Goal: Book appointment/travel/reservation

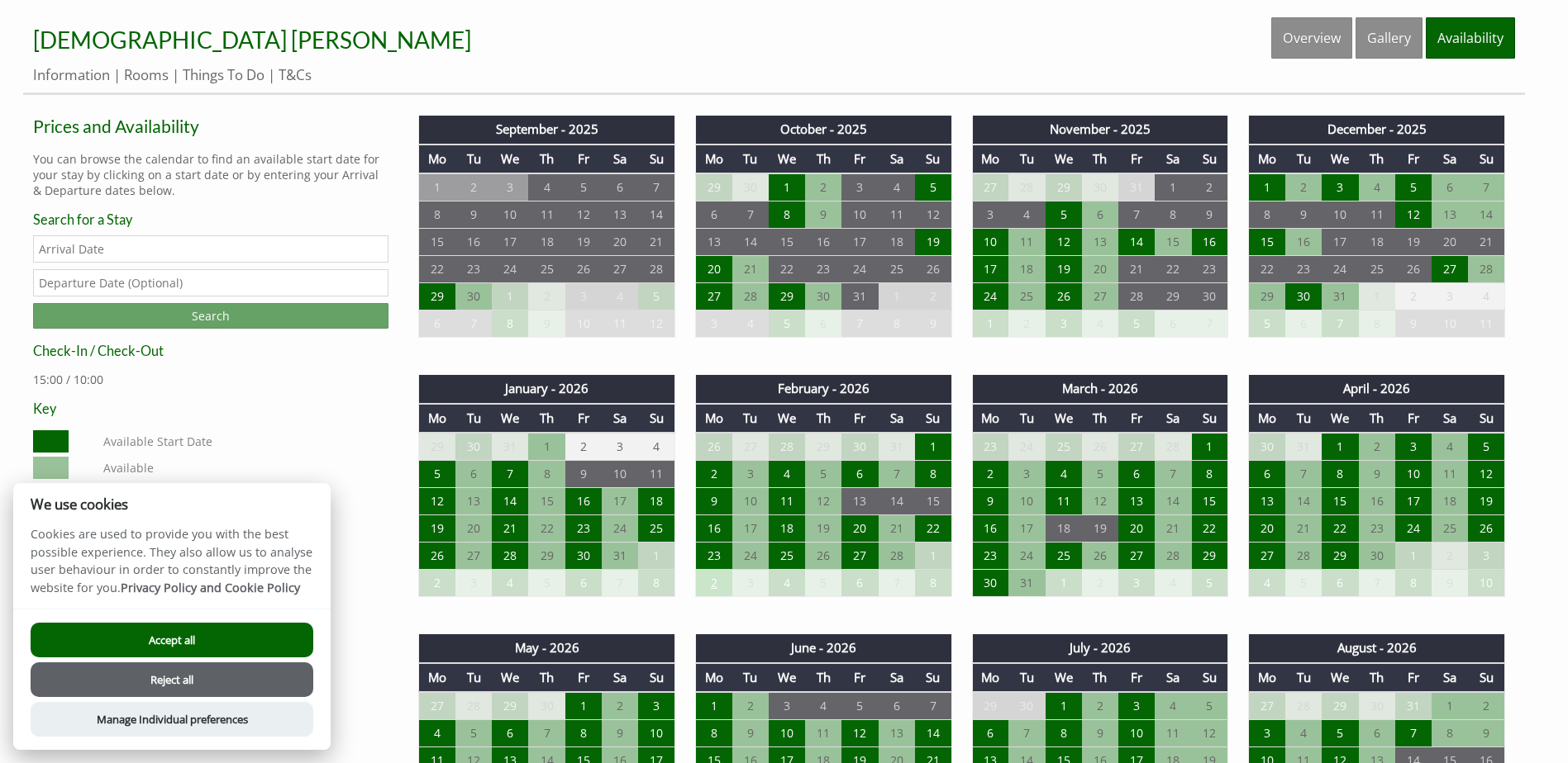
scroll to position [743, 0]
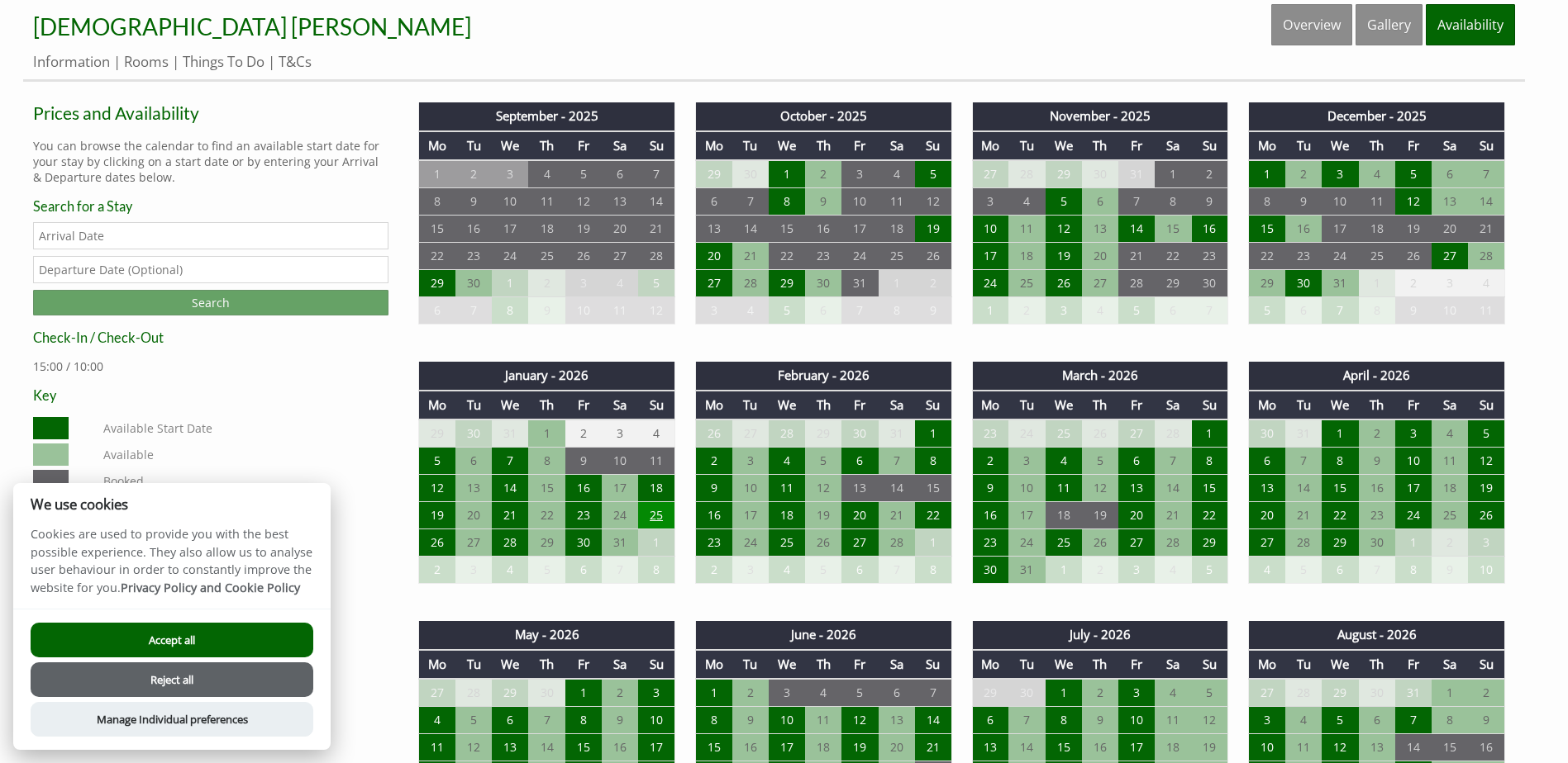
click at [653, 508] on td "25" at bounding box center [655, 516] width 37 height 28
click at [188, 635] on button "Accept all" at bounding box center [172, 639] width 283 height 35
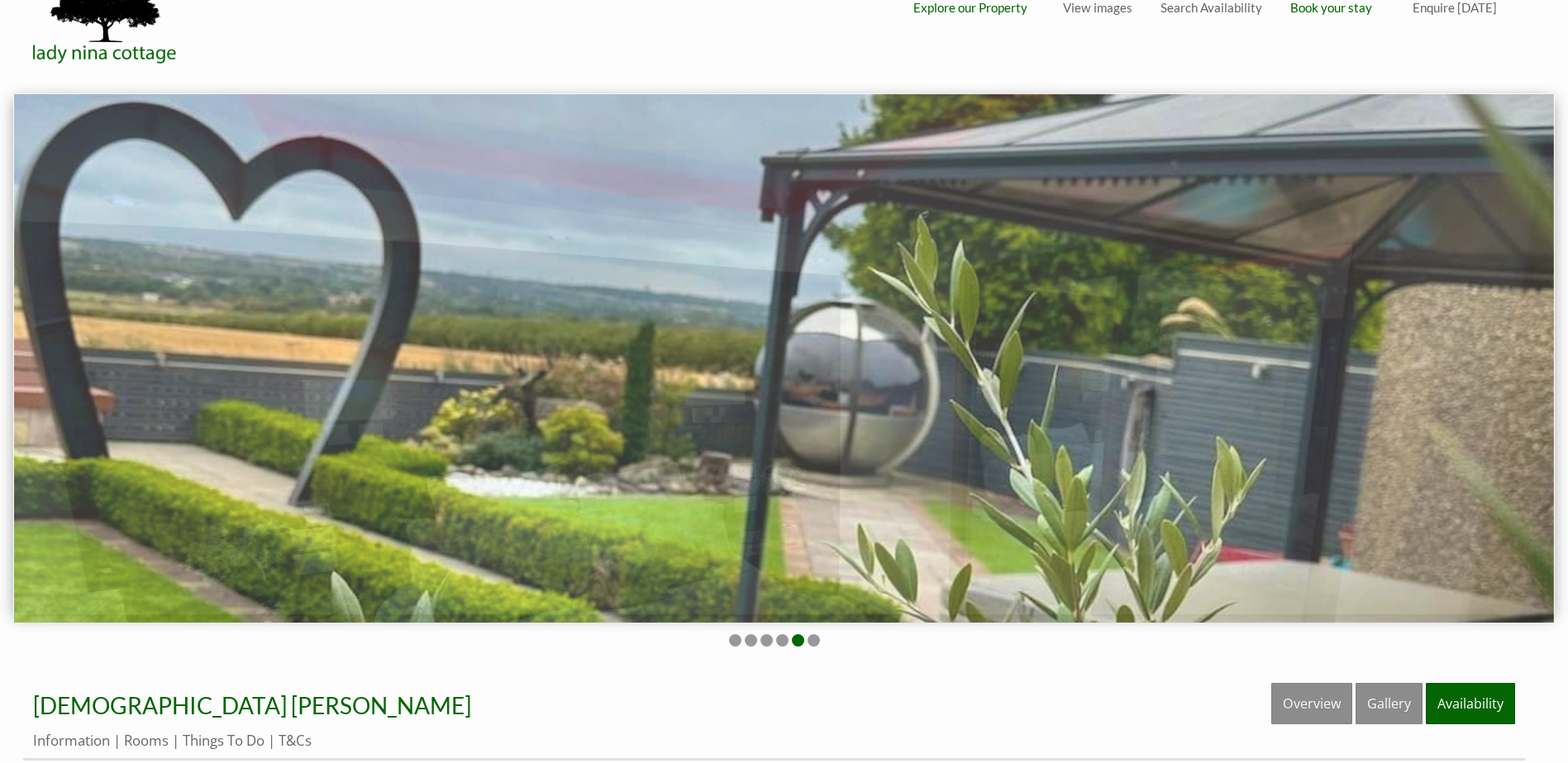
scroll to position [0, 0]
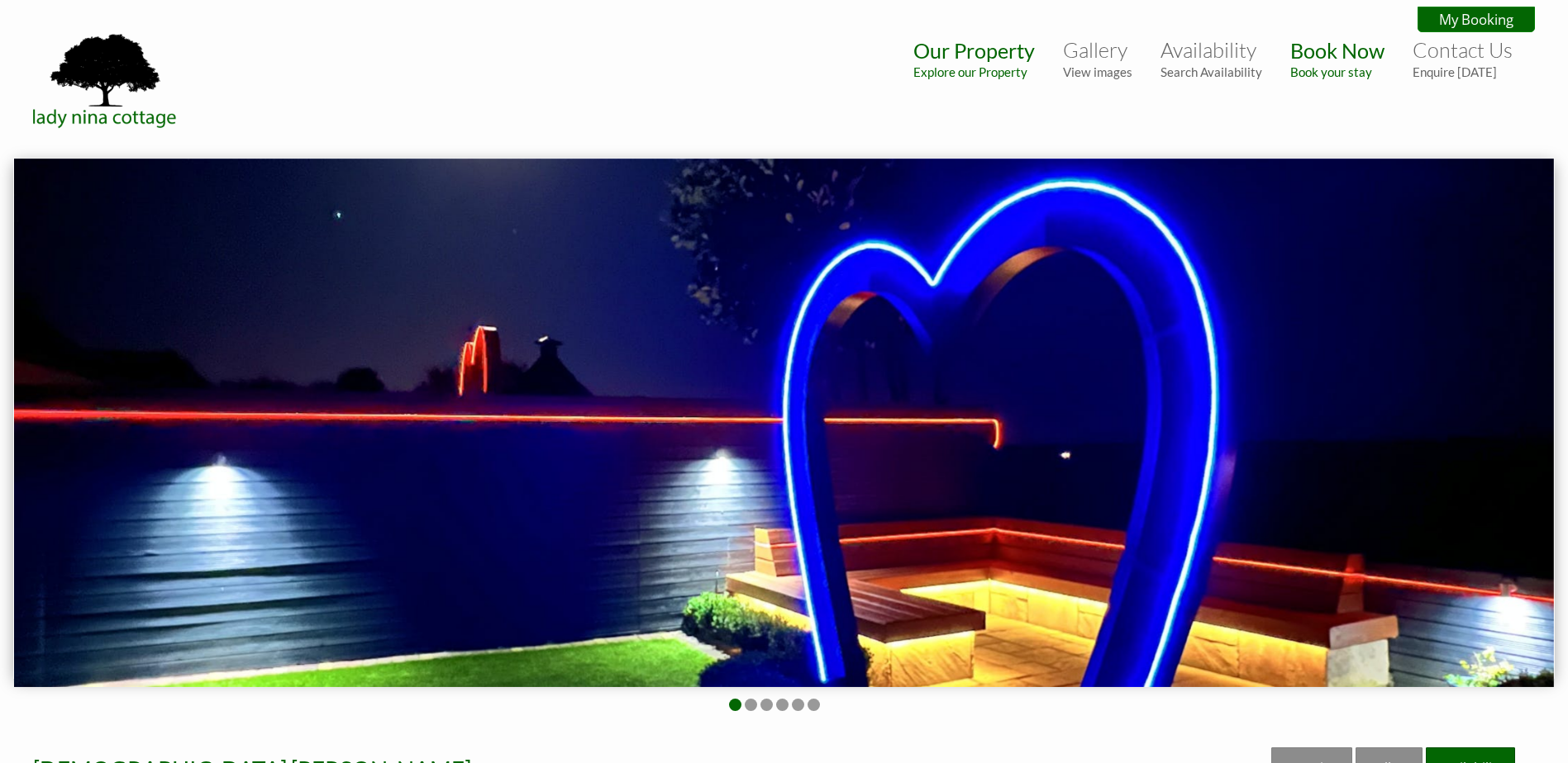
click at [1368, 376] on img at bounding box center [783, 423] width 1539 height 529
click at [972, 75] on small "Explore our Property" at bounding box center [974, 71] width 122 height 15
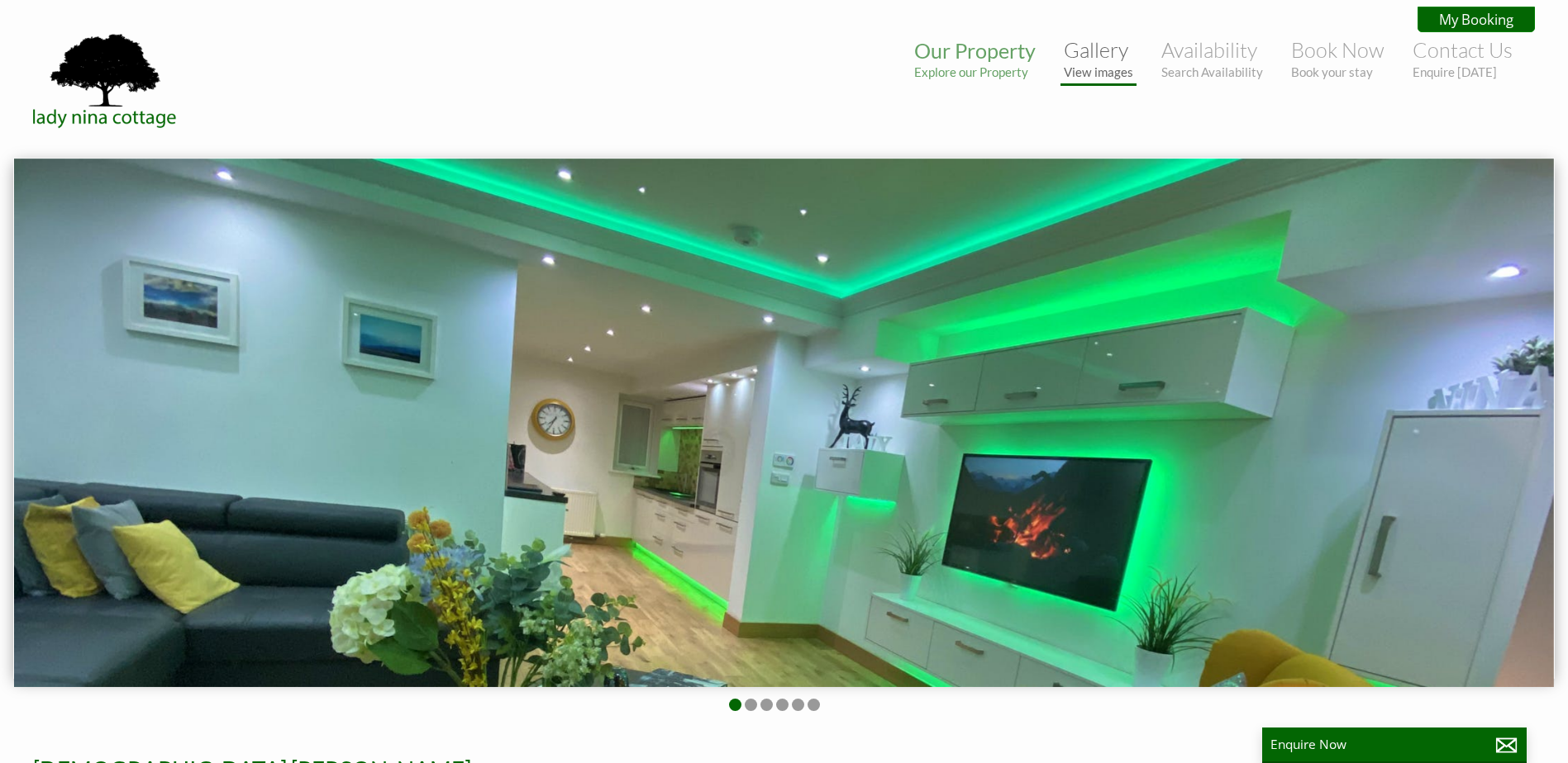
click at [1094, 78] on li "Gallery View images" at bounding box center [1098, 59] width 76 height 52
click at [1094, 71] on small "View images" at bounding box center [1098, 71] width 69 height 15
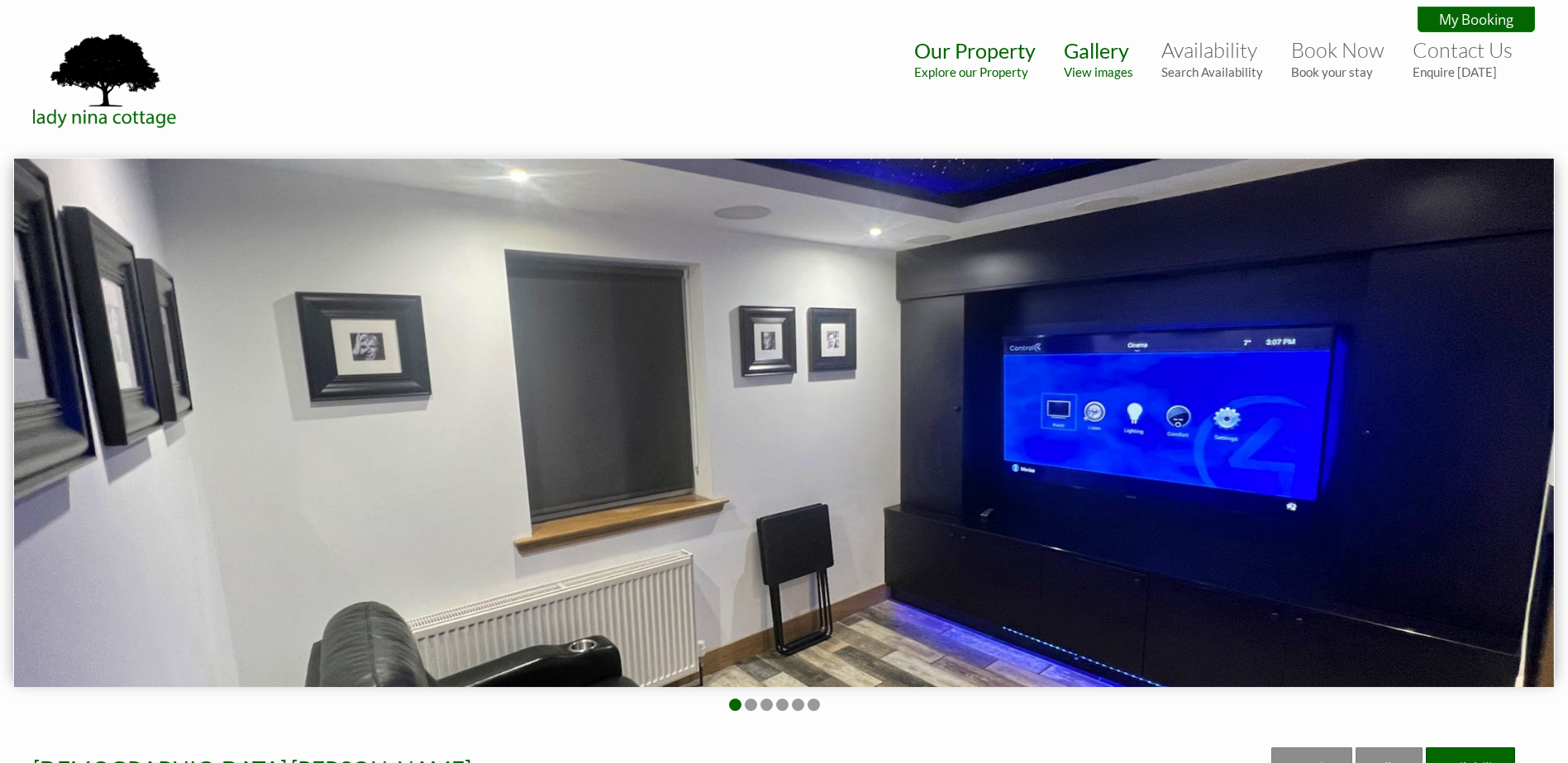
click at [1094, 71] on small "View images" at bounding box center [1098, 71] width 69 height 15
click at [1412, 400] on img at bounding box center [783, 423] width 1539 height 529
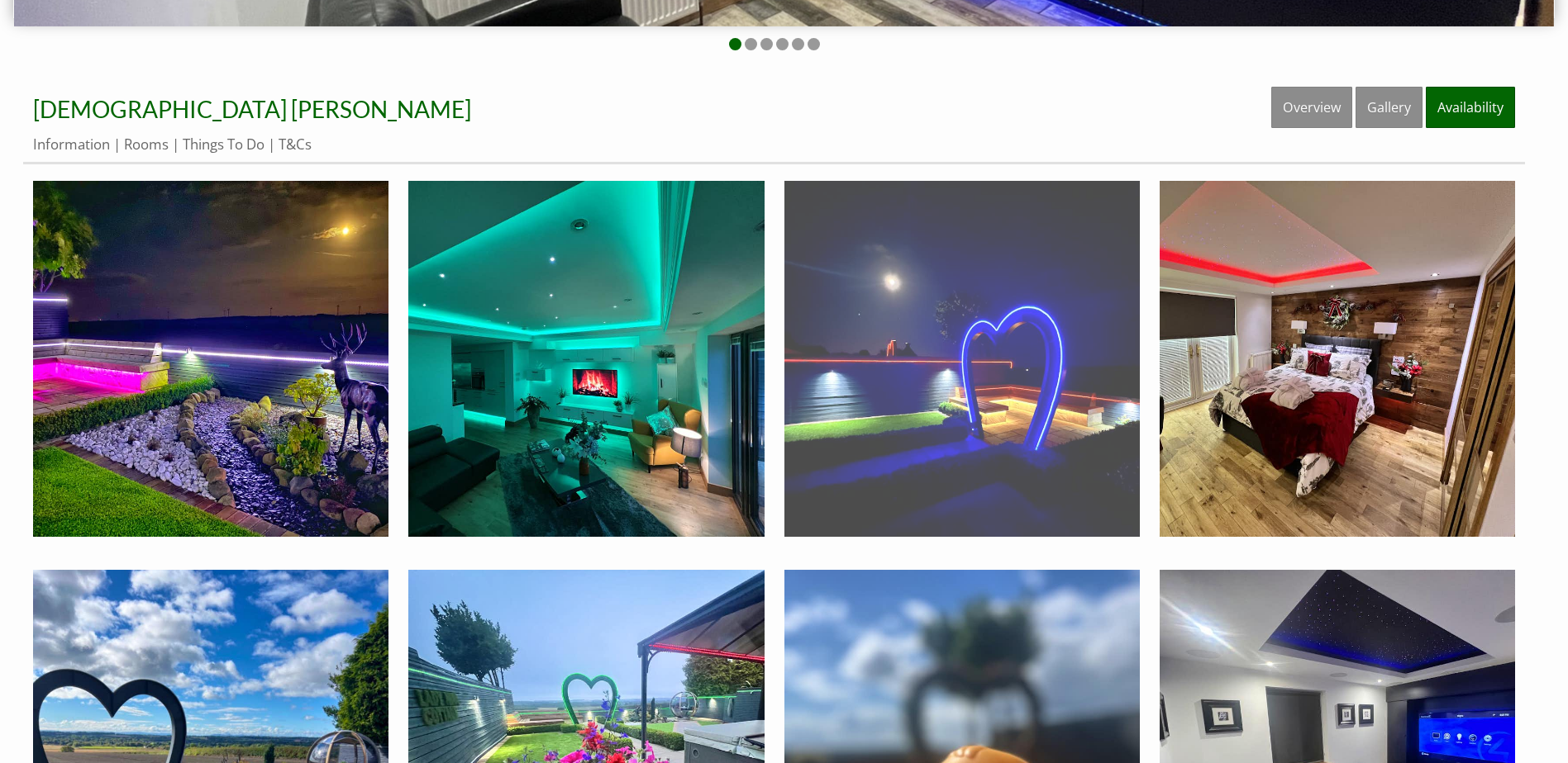
scroll to position [743, 0]
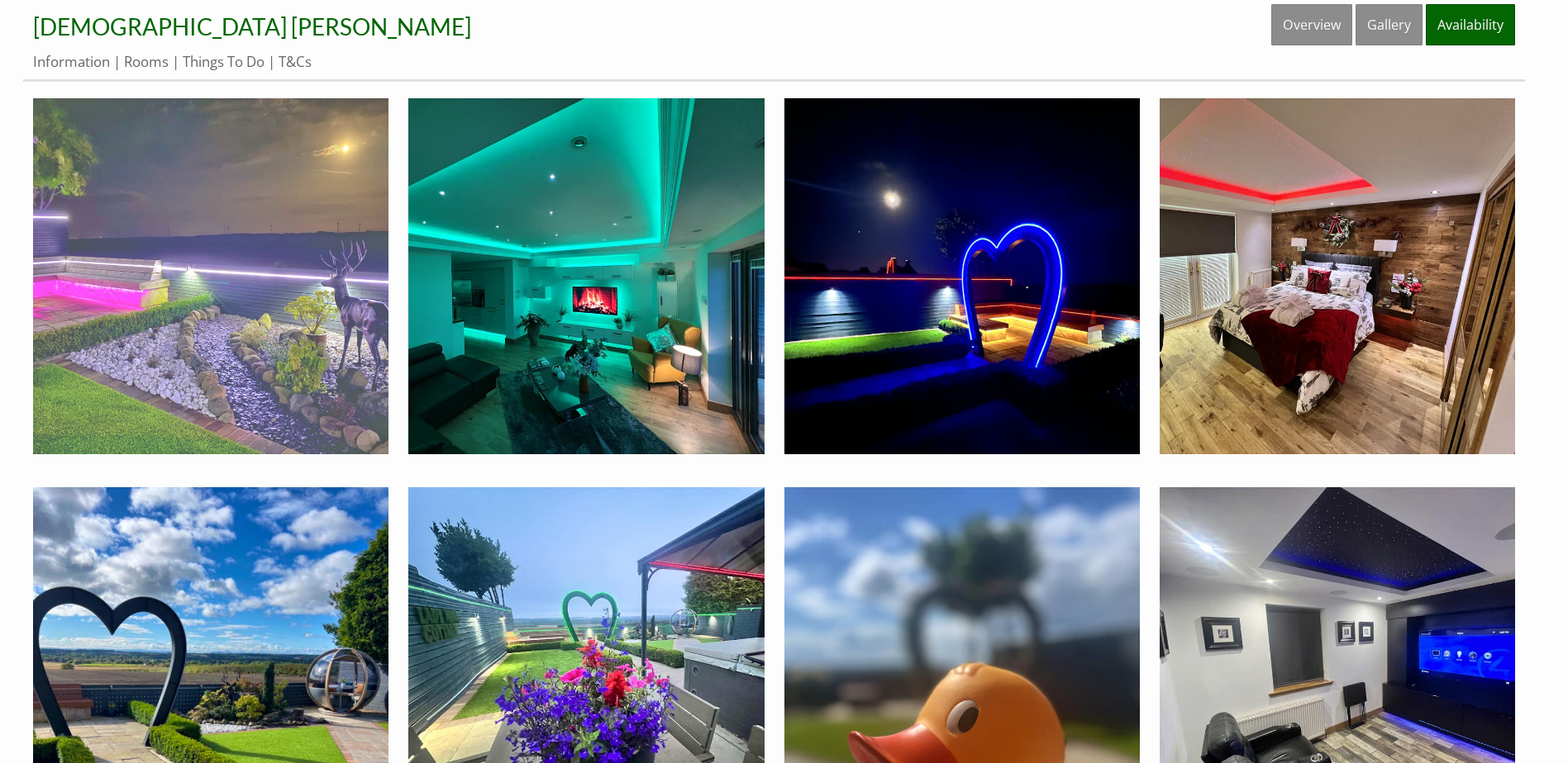
click at [293, 275] on img at bounding box center [210, 275] width 355 height 355
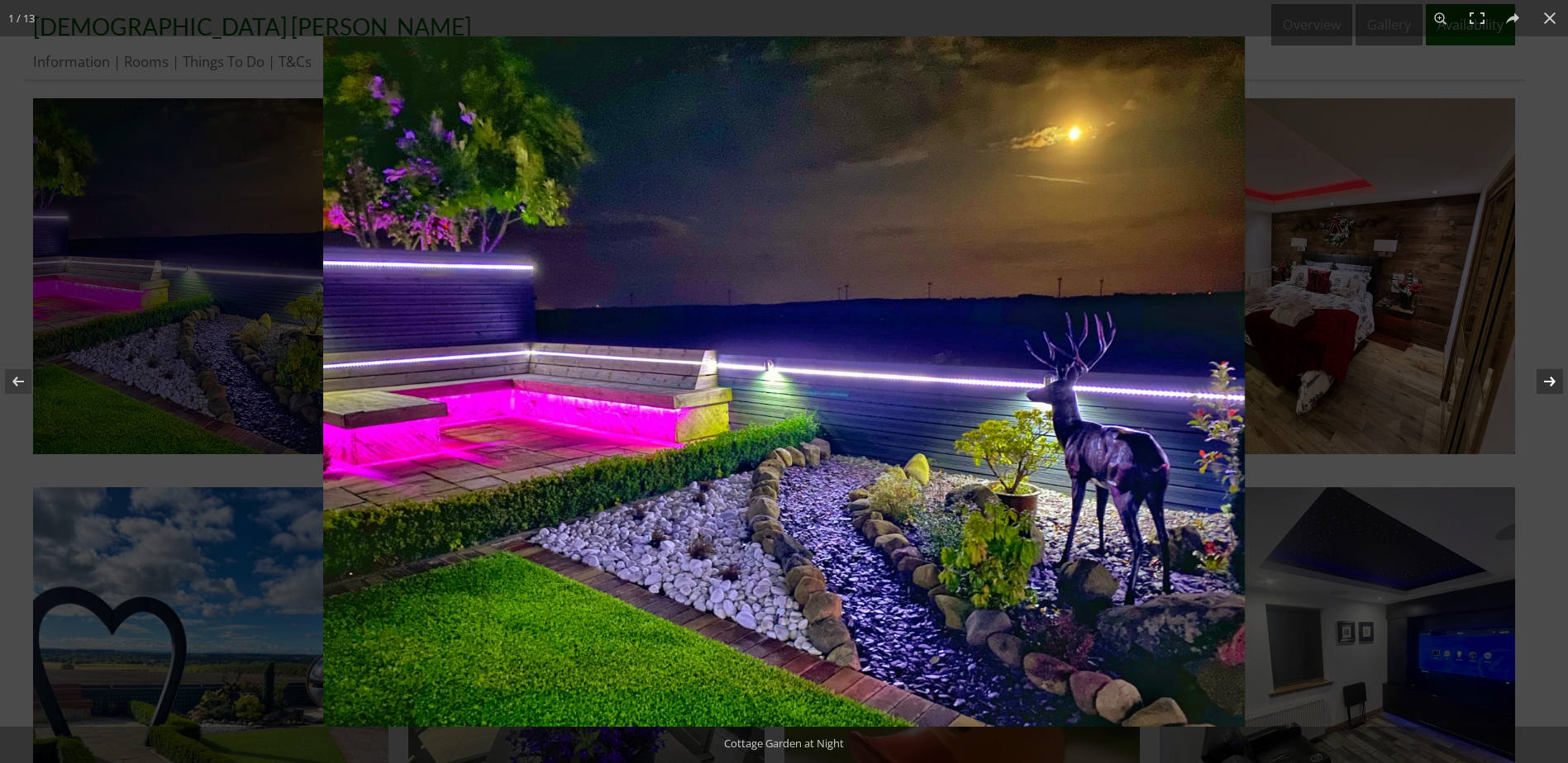
click at [1545, 378] on button at bounding box center [1538, 382] width 58 height 83
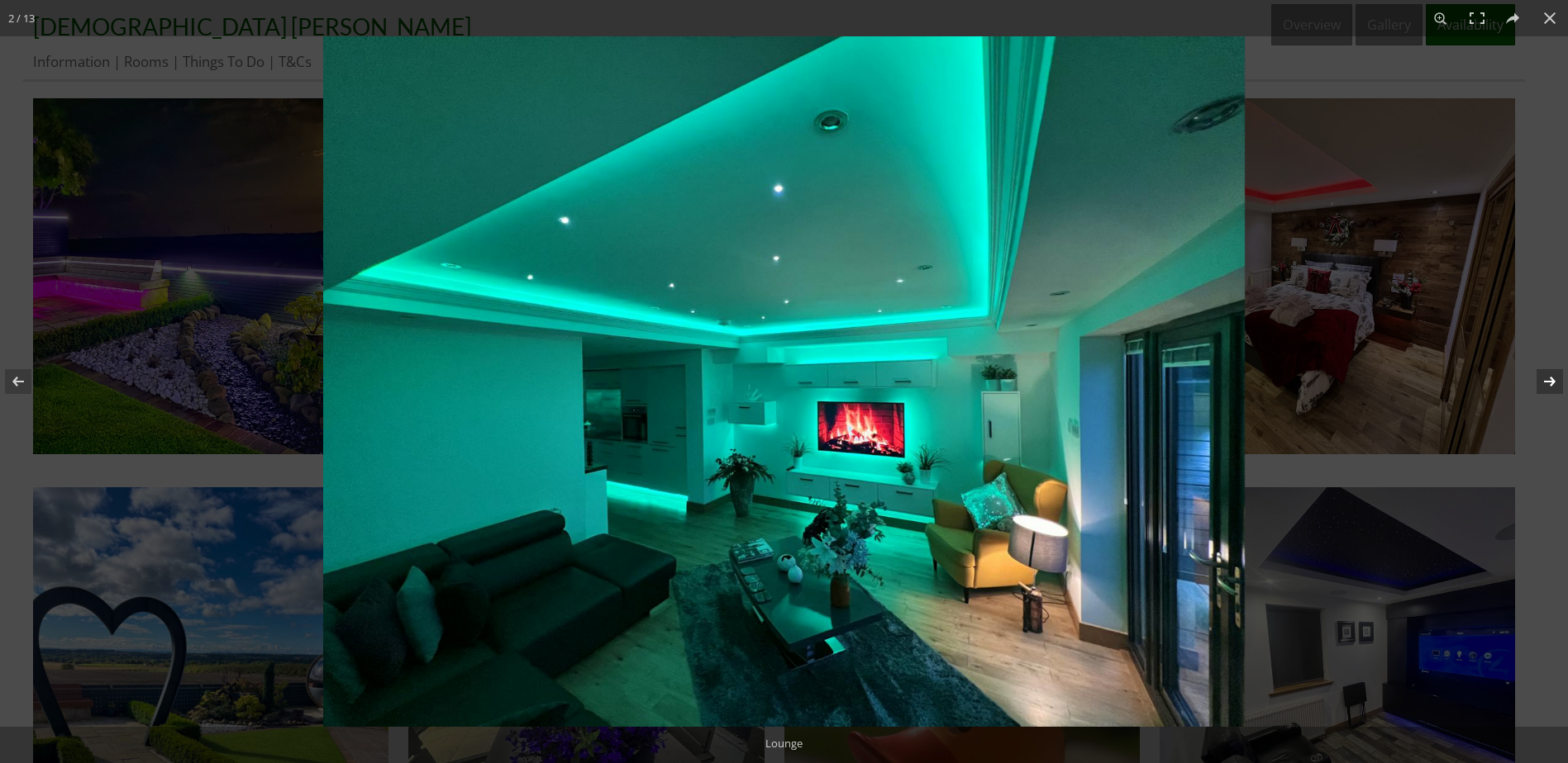
click at [1545, 378] on button at bounding box center [1538, 382] width 58 height 83
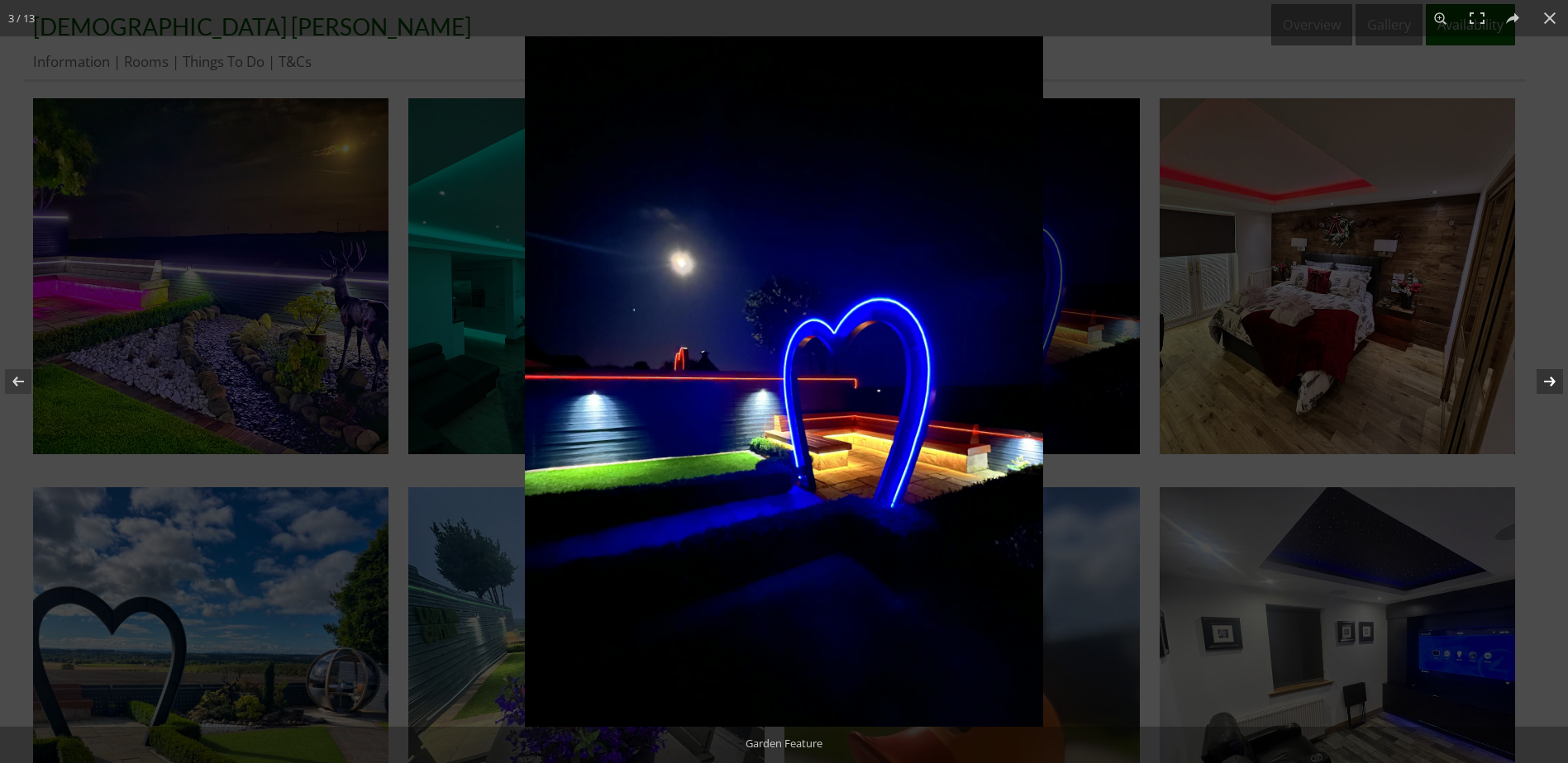
click at [1545, 378] on button at bounding box center [1538, 382] width 58 height 83
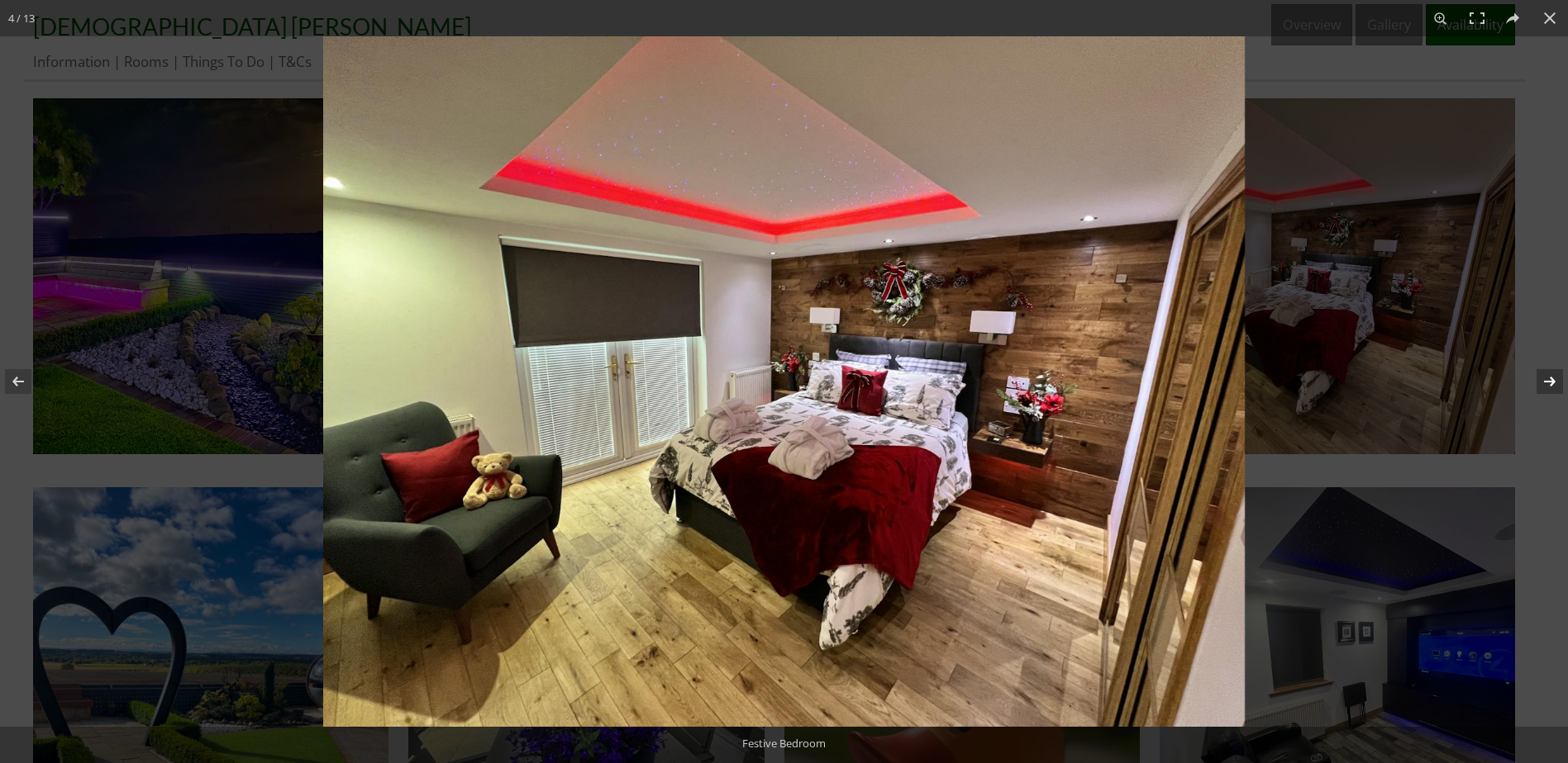
click at [1545, 378] on button at bounding box center [1538, 382] width 58 height 83
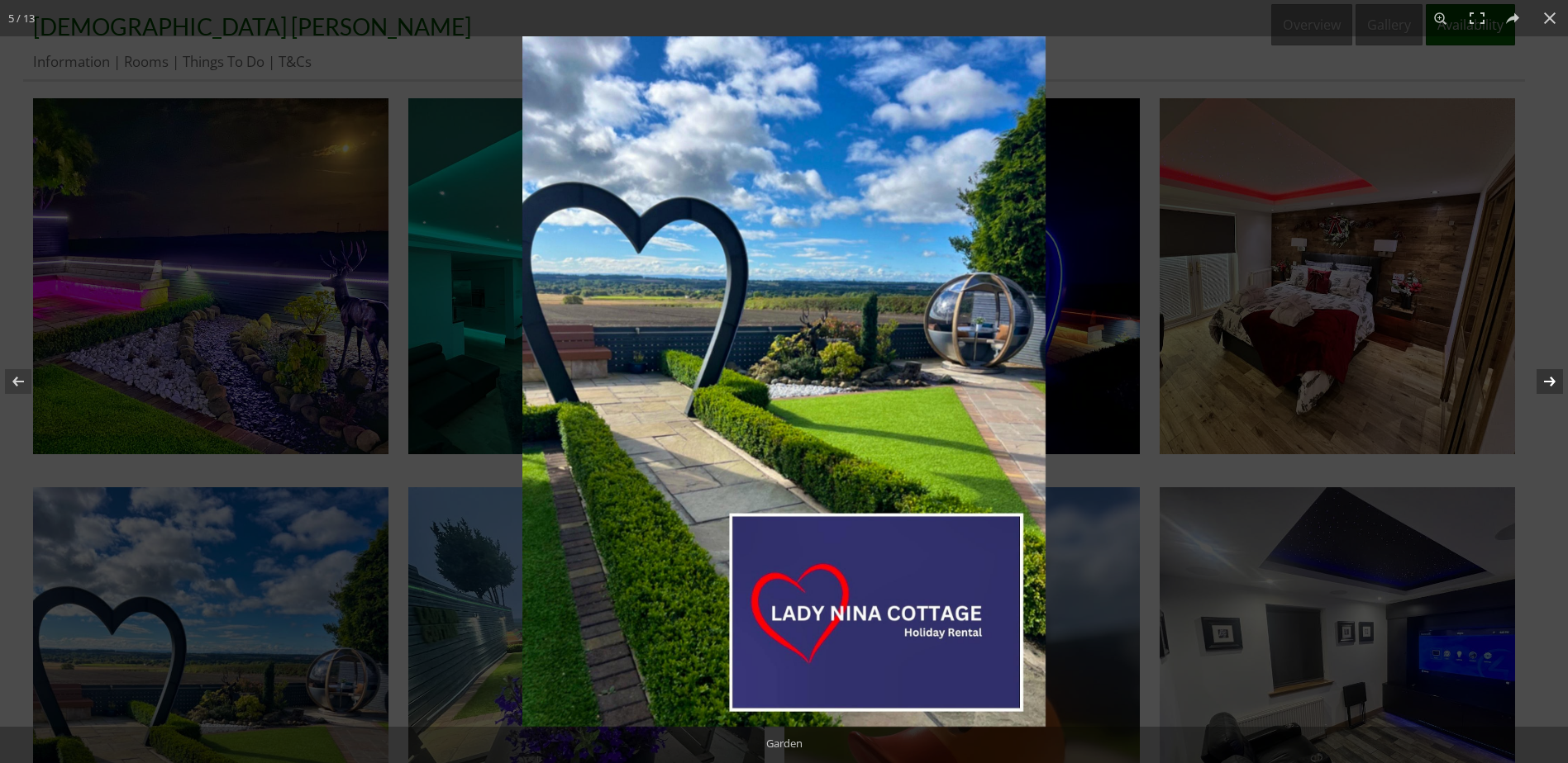
click at [1545, 378] on button at bounding box center [1538, 382] width 58 height 83
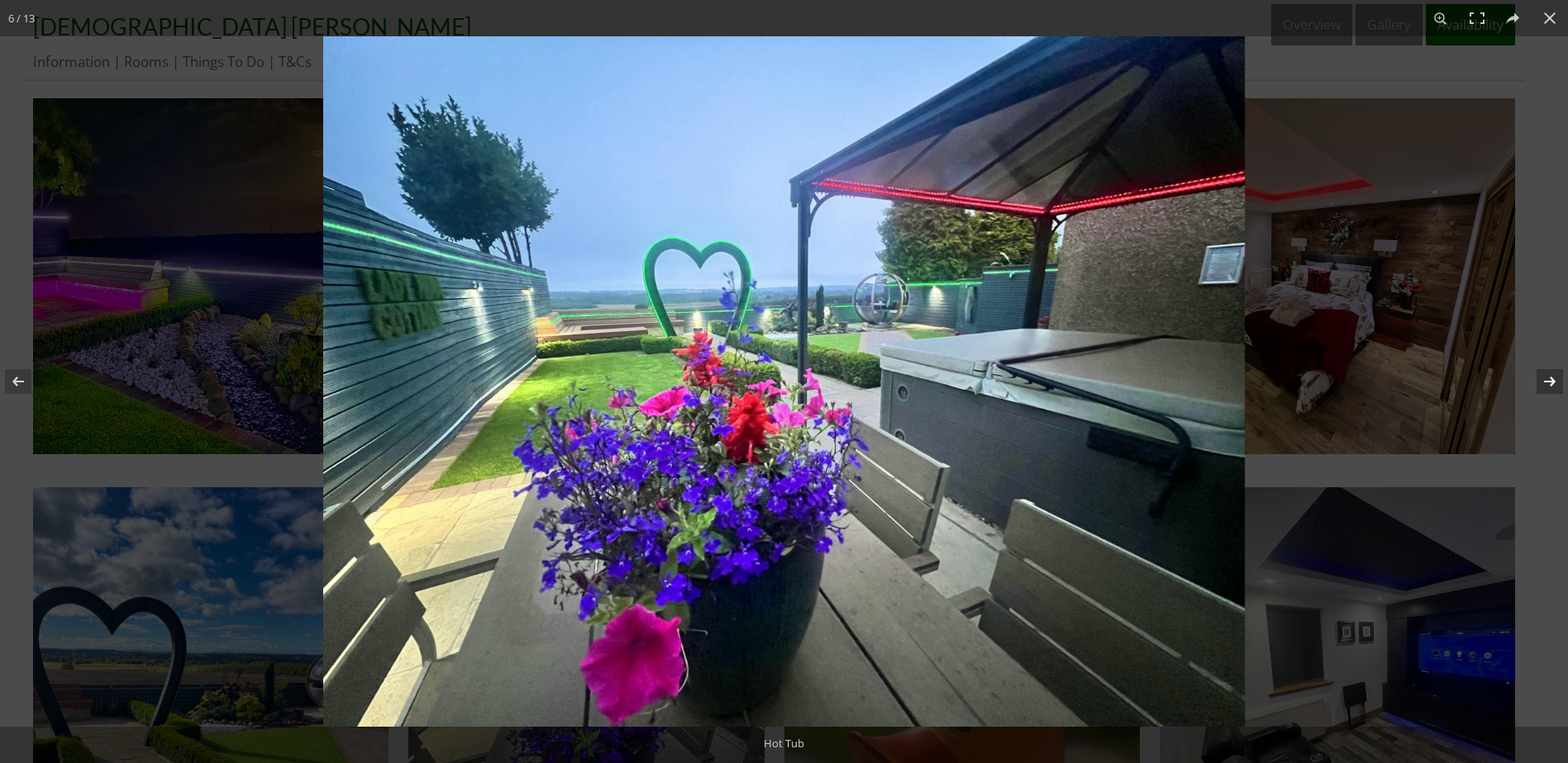
click at [1545, 378] on button at bounding box center [1538, 382] width 58 height 83
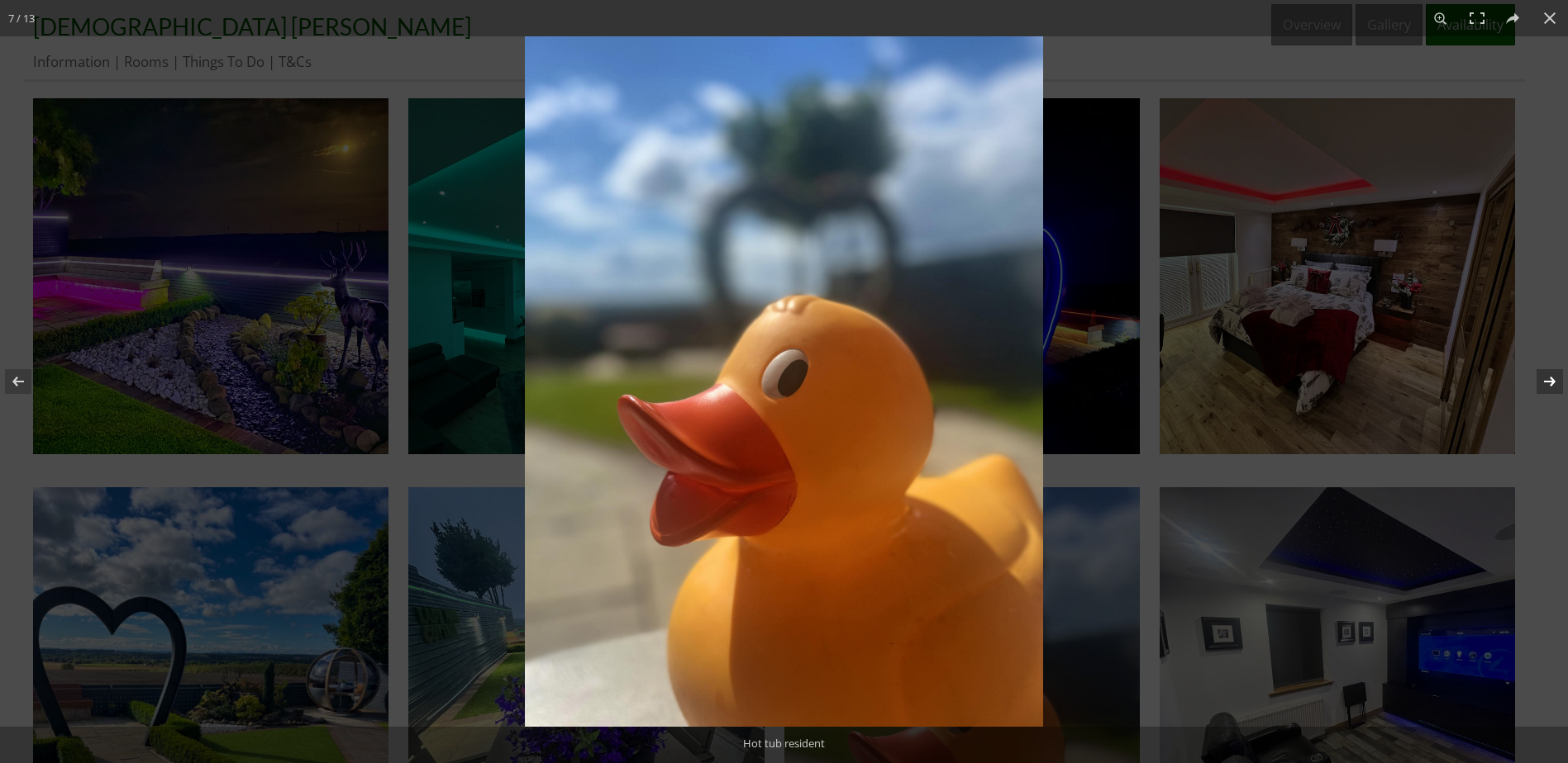
click at [1545, 378] on button at bounding box center [1538, 382] width 58 height 83
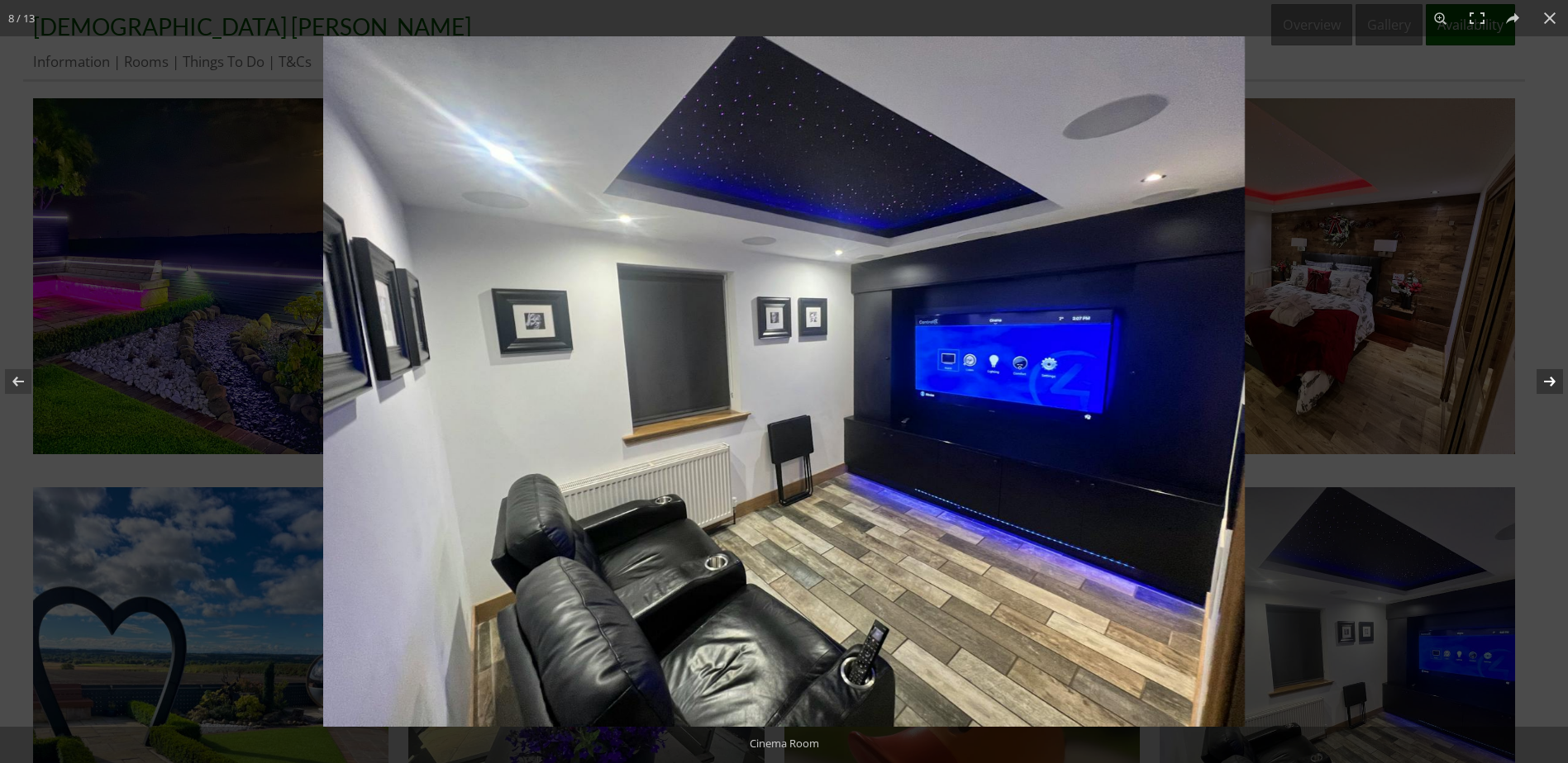
click at [1545, 378] on button at bounding box center [1538, 382] width 58 height 83
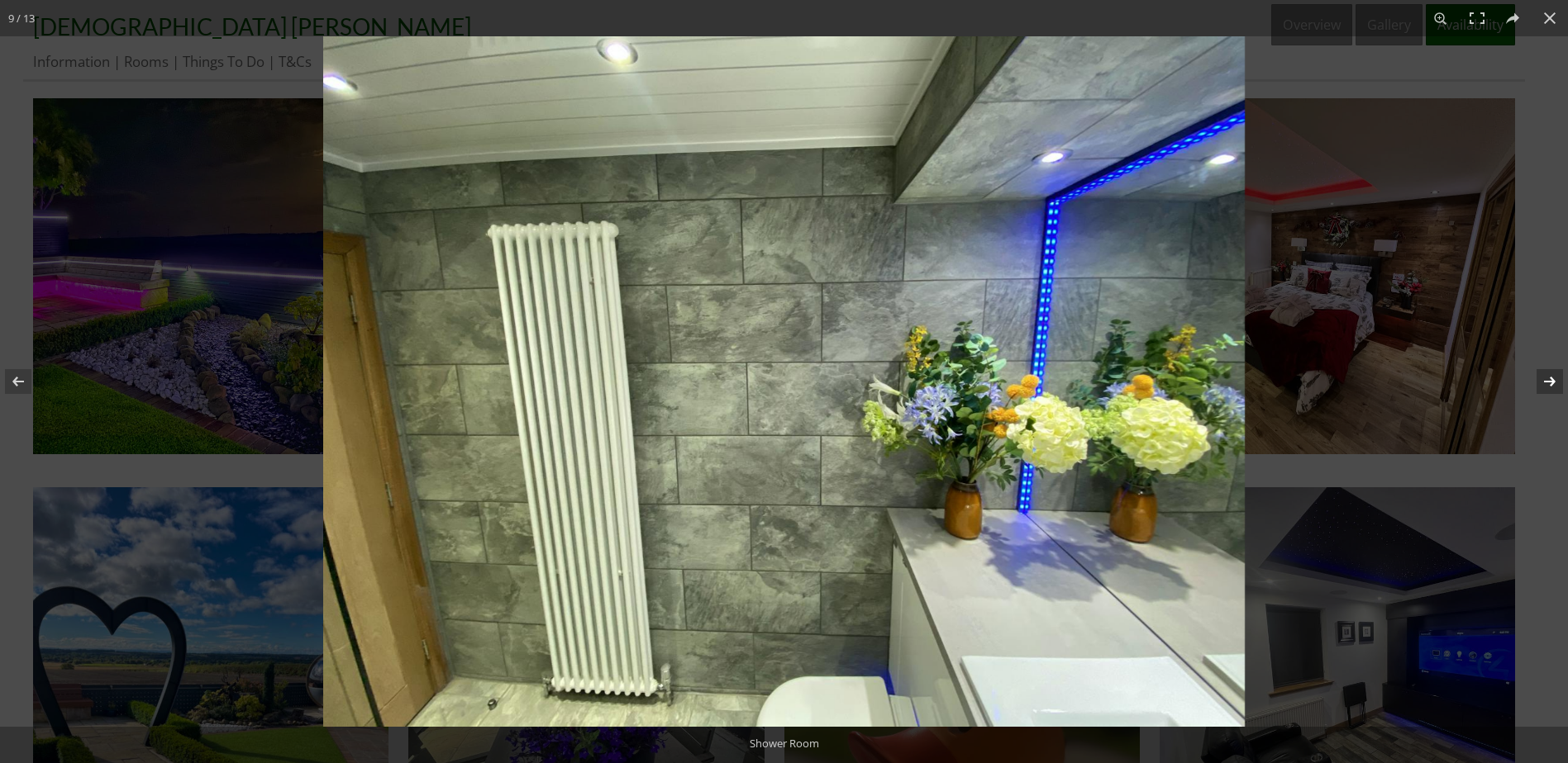
click at [1545, 378] on button at bounding box center [1538, 382] width 58 height 83
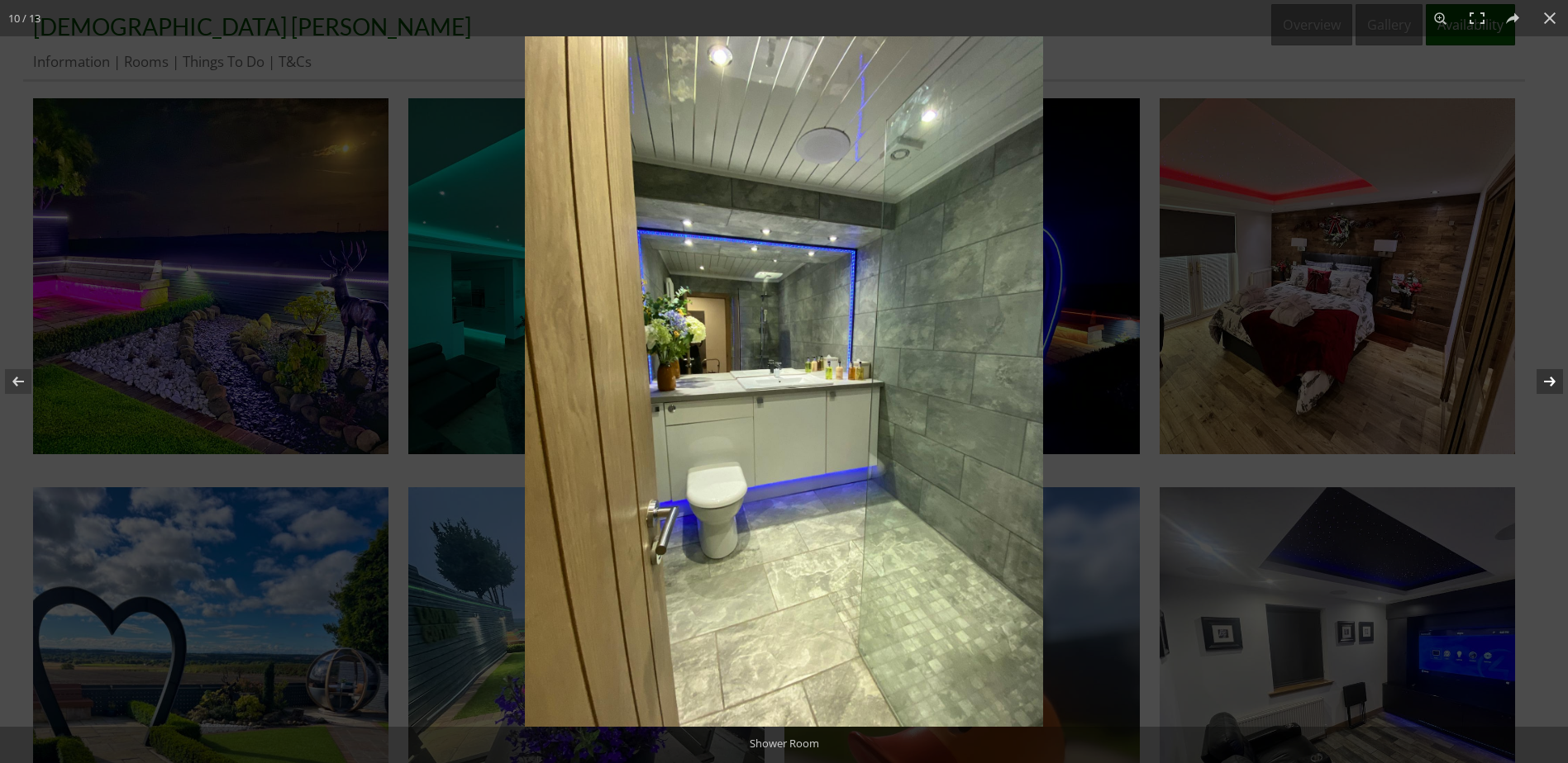
click at [1548, 375] on button at bounding box center [1538, 382] width 58 height 83
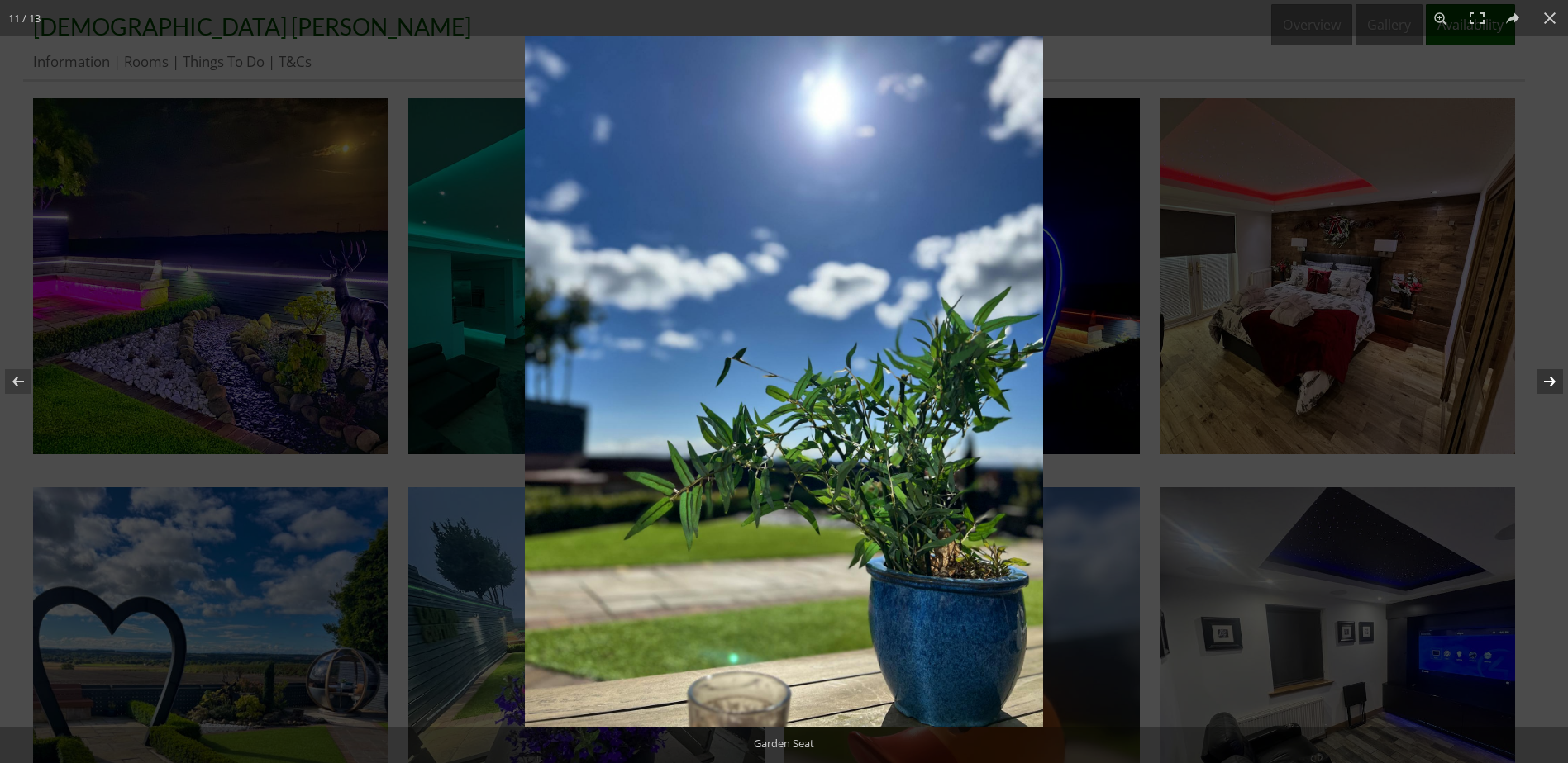
click at [1547, 375] on button at bounding box center [1538, 382] width 58 height 83
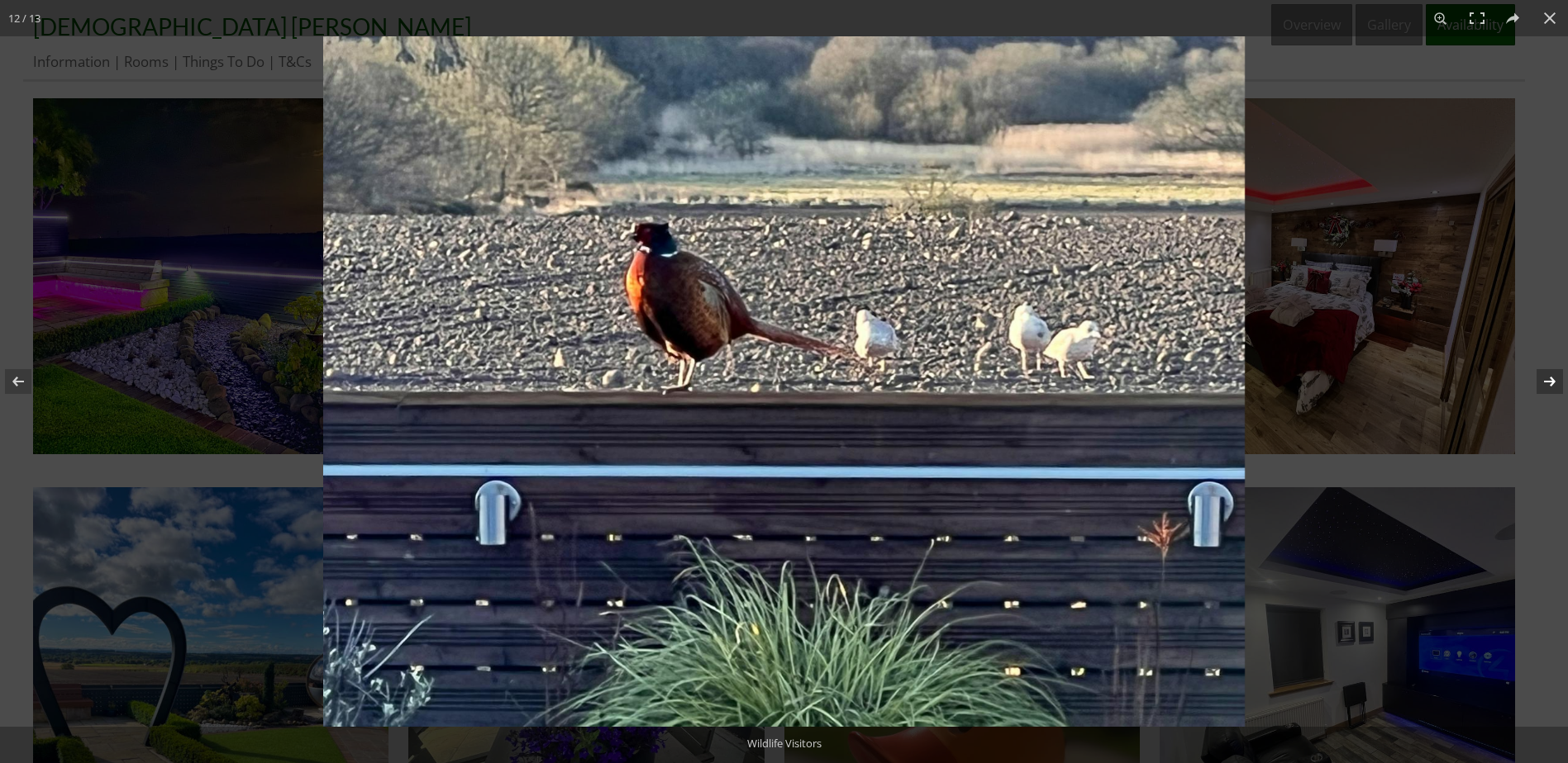
click at [1547, 375] on button at bounding box center [1538, 382] width 58 height 83
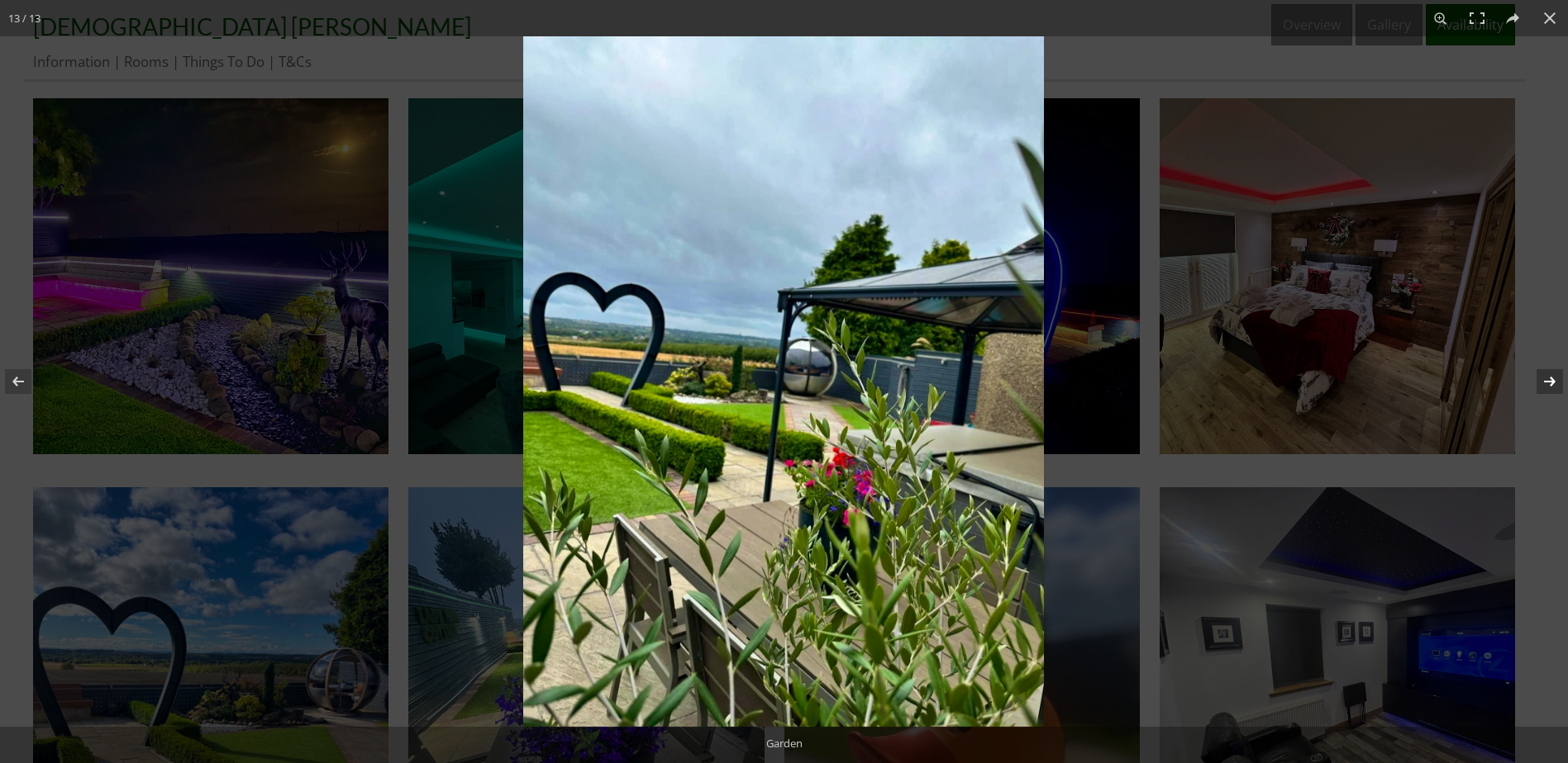
click at [1547, 375] on button at bounding box center [1538, 382] width 58 height 83
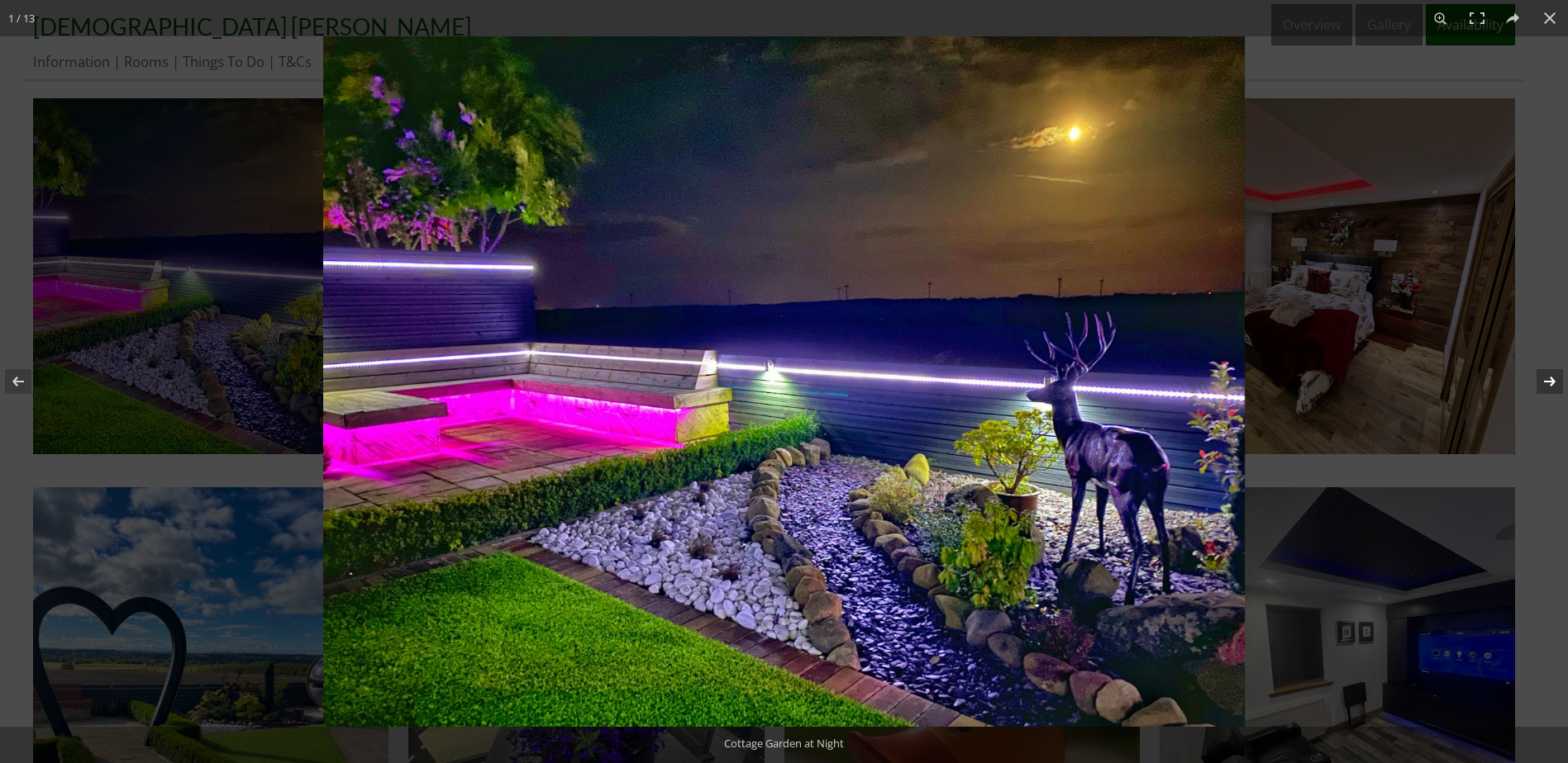
click at [1547, 375] on button at bounding box center [1538, 382] width 58 height 83
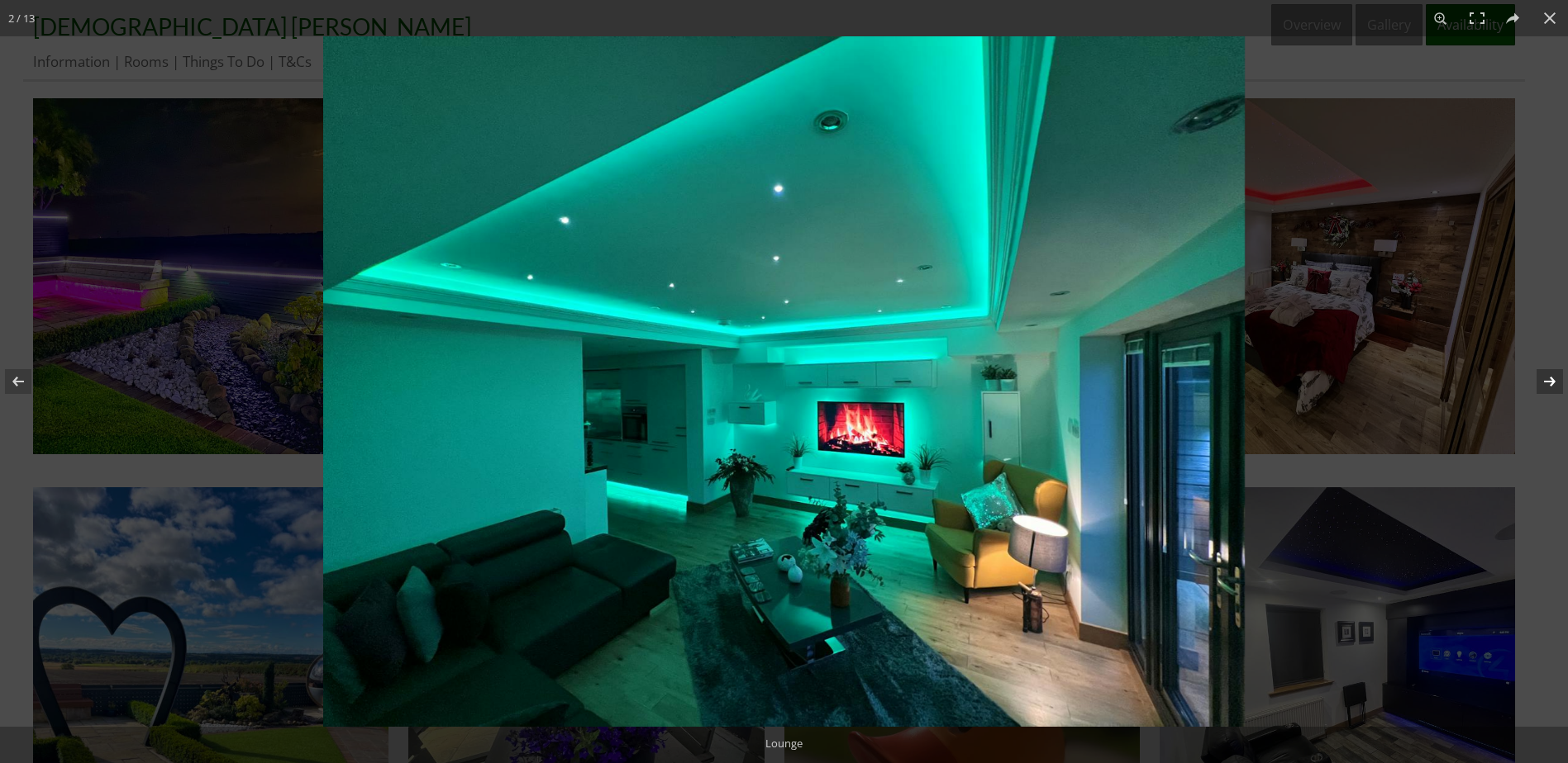
click at [1547, 375] on button at bounding box center [1538, 382] width 58 height 83
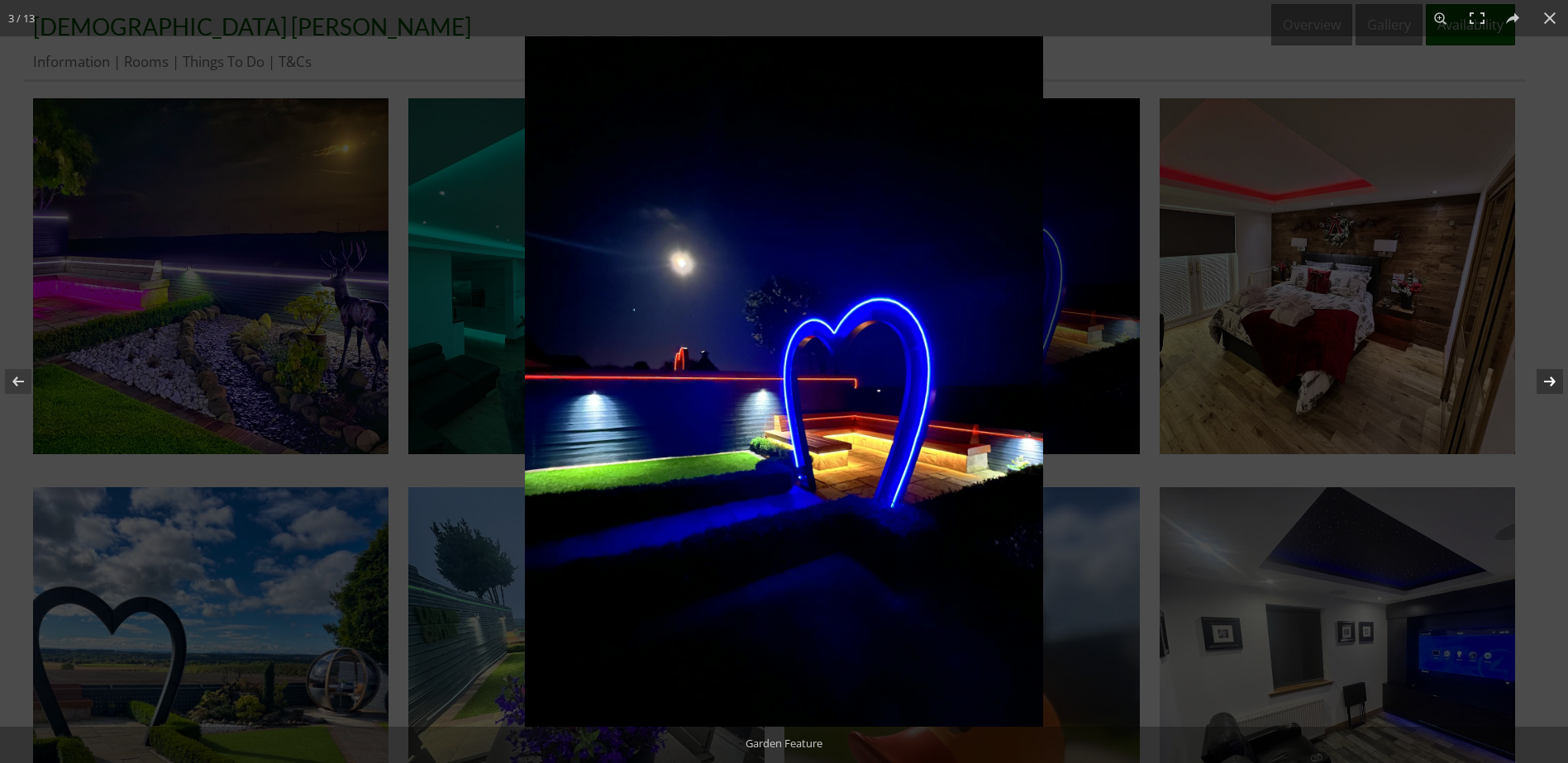
click at [1547, 375] on button at bounding box center [1538, 382] width 58 height 83
